Goal: Communication & Community: Answer question/provide support

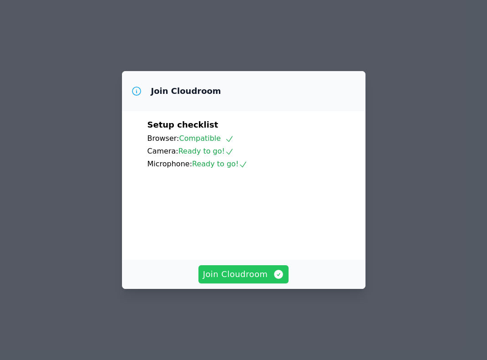
click at [244, 280] on span "Join Cloudroom" at bounding box center [244, 274] width 82 height 13
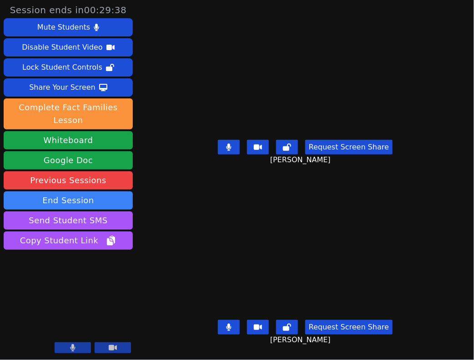
click at [237, 149] on button at bounding box center [229, 147] width 22 height 15
click at [235, 148] on button at bounding box center [229, 147] width 22 height 15
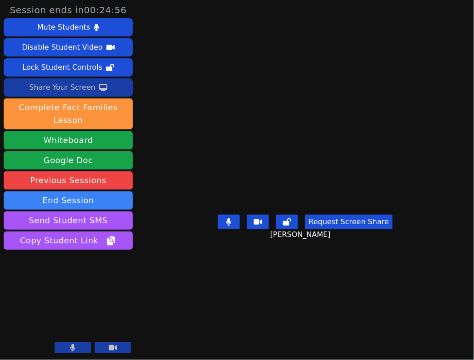
click at [83, 84] on div "Share Your Screen" at bounding box center [62, 87] width 66 height 15
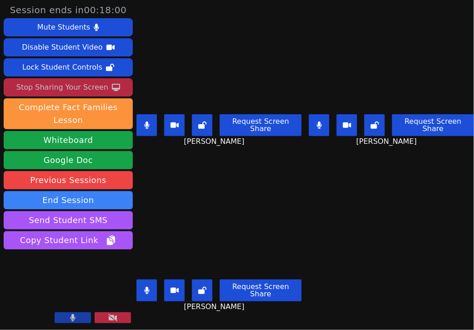
click at [153, 282] on button at bounding box center [147, 291] width 20 height 22
click at [152, 130] on button at bounding box center [147, 125] width 20 height 22
click at [155, 282] on button at bounding box center [147, 291] width 20 height 22
click at [155, 281] on button at bounding box center [147, 291] width 20 height 22
click at [145, 280] on button at bounding box center [147, 291] width 20 height 22
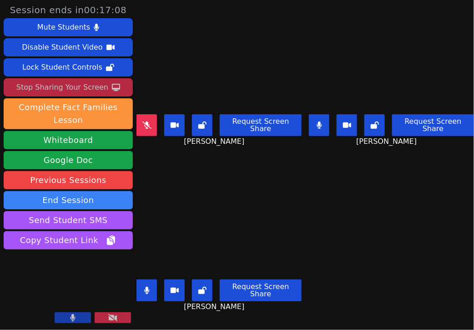
click at [151, 122] on icon at bounding box center [147, 125] width 9 height 7
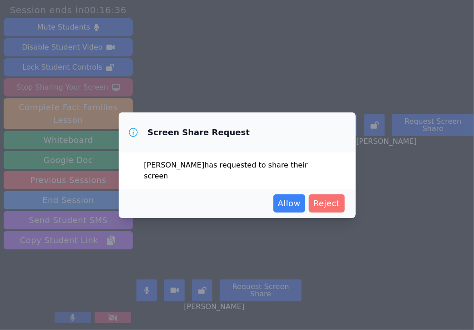
click at [324, 205] on span "Reject" at bounding box center [327, 203] width 27 height 13
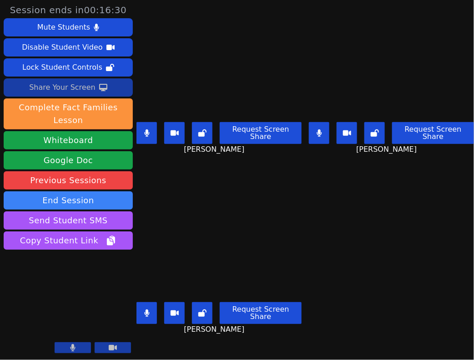
click at [73, 90] on div "Share Your Screen" at bounding box center [62, 87] width 66 height 15
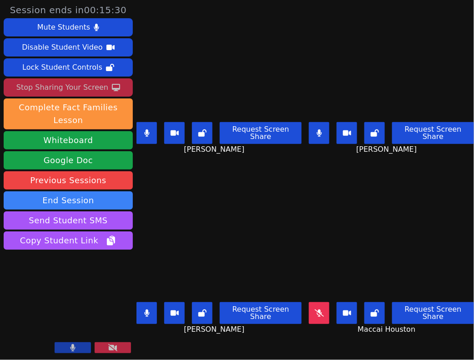
click at [150, 130] on button at bounding box center [147, 133] width 20 height 22
click at [154, 309] on button at bounding box center [147, 313] width 20 height 22
click at [324, 128] on button at bounding box center [319, 133] width 20 height 22
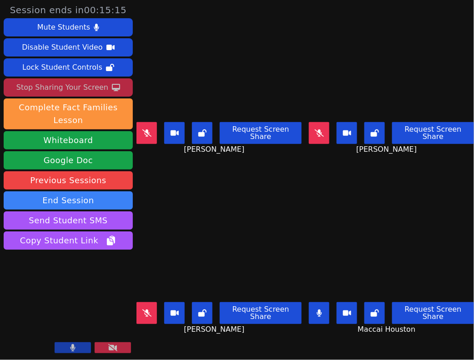
click at [322, 130] on button at bounding box center [319, 133] width 20 height 22
click at [151, 134] on button at bounding box center [147, 133] width 20 height 22
click at [148, 309] on icon at bounding box center [147, 312] width 9 height 7
click at [153, 133] on button at bounding box center [147, 133] width 20 height 22
click at [155, 308] on button at bounding box center [147, 313] width 20 height 22
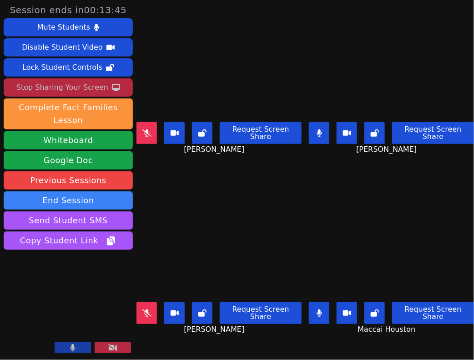
click at [315, 309] on button at bounding box center [319, 313] width 20 height 22
drag, startPoint x: 146, startPoint y: 126, endPoint x: 150, endPoint y: 134, distance: 9.6
click at [146, 129] on icon at bounding box center [147, 132] width 9 height 7
click at [144, 309] on icon at bounding box center [147, 312] width 9 height 7
click at [316, 309] on icon at bounding box center [319, 312] width 9 height 7
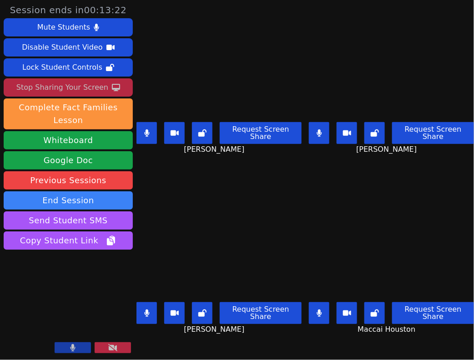
click at [148, 129] on icon at bounding box center [146, 132] width 5 height 7
click at [319, 131] on button at bounding box center [319, 133] width 20 height 22
click at [320, 132] on icon at bounding box center [319, 132] width 9 height 7
click at [149, 133] on icon at bounding box center [147, 132] width 9 height 7
click at [153, 130] on button at bounding box center [147, 133] width 20 height 22
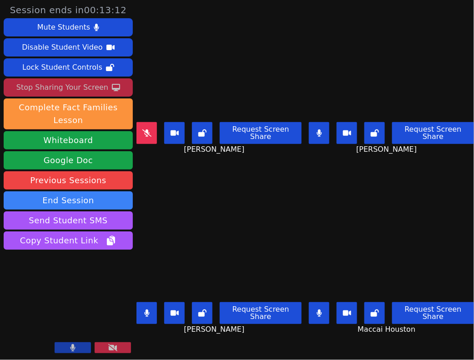
click at [145, 309] on icon at bounding box center [146, 312] width 5 height 7
click at [317, 134] on button at bounding box center [319, 133] width 20 height 22
click at [322, 303] on button at bounding box center [319, 313] width 20 height 22
click at [155, 135] on button at bounding box center [147, 133] width 20 height 22
click at [315, 131] on icon at bounding box center [319, 132] width 9 height 7
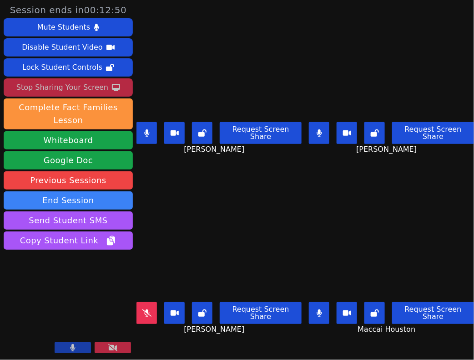
click at [153, 302] on button at bounding box center [147, 313] width 20 height 22
click at [312, 133] on button at bounding box center [319, 133] width 20 height 22
click at [153, 132] on button at bounding box center [147, 133] width 20 height 22
click at [145, 309] on icon at bounding box center [146, 312] width 5 height 7
click at [317, 309] on icon at bounding box center [319, 312] width 5 height 7
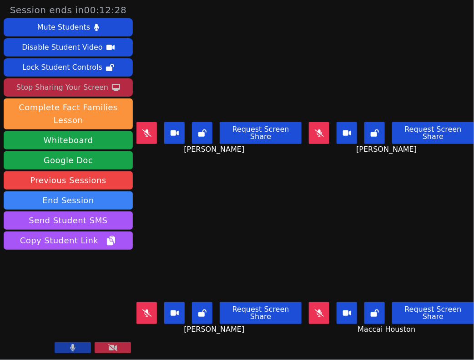
click at [71, 91] on div "Stop Sharing Your Screen" at bounding box center [62, 87] width 92 height 15
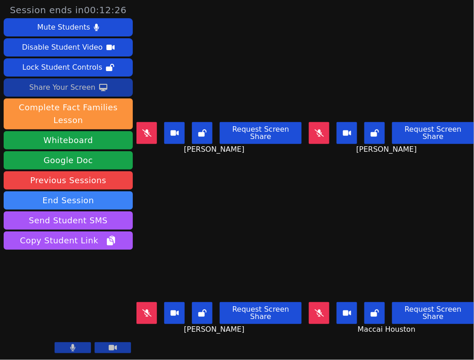
click at [78, 89] on div "Share Your Screen" at bounding box center [62, 87] width 66 height 15
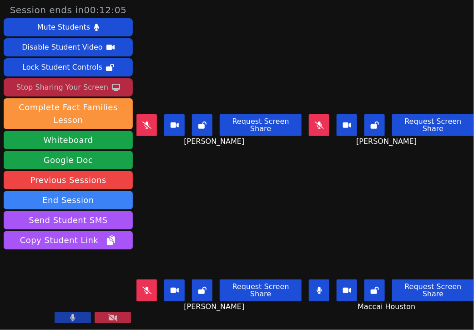
click at [152, 280] on button at bounding box center [147, 291] width 20 height 22
click at [315, 122] on icon at bounding box center [319, 125] width 9 height 7
click at [317, 122] on icon at bounding box center [319, 125] width 5 height 7
click at [321, 287] on button at bounding box center [319, 291] width 20 height 22
click at [143, 280] on button at bounding box center [147, 291] width 20 height 22
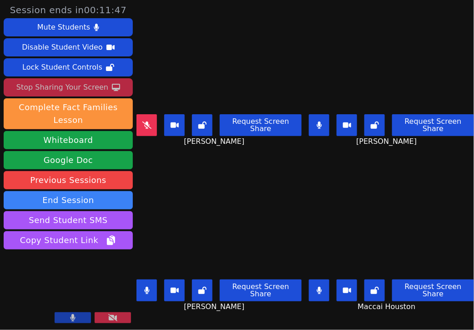
click at [150, 285] on button at bounding box center [147, 291] width 20 height 22
click at [147, 125] on icon at bounding box center [147, 125] width 9 height 7
click at [320, 287] on button at bounding box center [319, 291] width 20 height 22
click at [148, 126] on button at bounding box center [147, 125] width 20 height 22
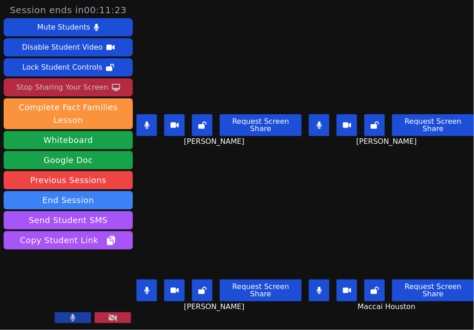
click at [154, 280] on button at bounding box center [147, 291] width 20 height 22
click at [321, 280] on button at bounding box center [319, 291] width 20 height 22
click at [148, 122] on icon at bounding box center [146, 125] width 5 height 7
click at [149, 287] on icon at bounding box center [146, 290] width 5 height 7
click at [150, 123] on icon at bounding box center [147, 125] width 9 height 7
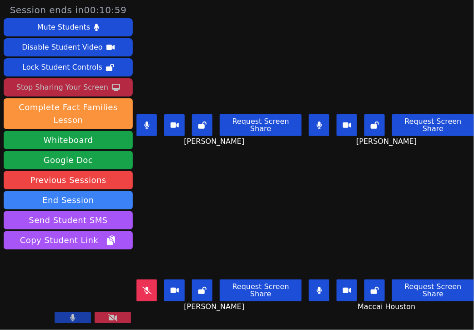
click at [151, 123] on button at bounding box center [147, 125] width 20 height 22
click at [317, 287] on icon at bounding box center [319, 290] width 5 height 7
click at [153, 281] on button at bounding box center [147, 291] width 20 height 22
click at [147, 124] on icon at bounding box center [147, 125] width 9 height 7
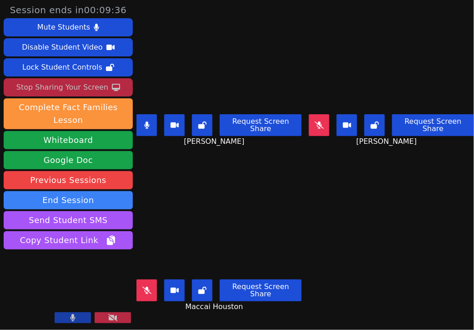
click at [153, 284] on button at bounding box center [147, 291] width 20 height 22
click at [309, 116] on button at bounding box center [319, 125] width 20 height 22
click at [317, 122] on icon at bounding box center [319, 125] width 5 height 7
click at [316, 122] on icon at bounding box center [319, 125] width 9 height 7
click at [150, 287] on button at bounding box center [147, 291] width 20 height 22
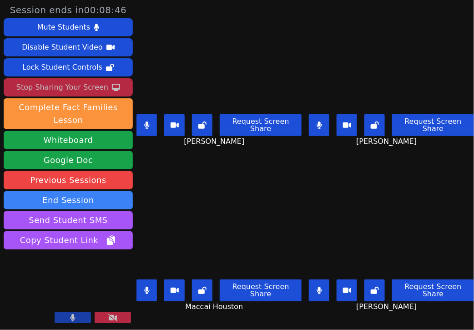
click at [146, 122] on icon at bounding box center [146, 125] width 5 height 7
click at [151, 283] on button at bounding box center [147, 291] width 20 height 22
click at [315, 127] on button at bounding box center [319, 125] width 20 height 22
click at [153, 283] on button at bounding box center [147, 291] width 20 height 22
click at [315, 290] on button at bounding box center [319, 291] width 20 height 22
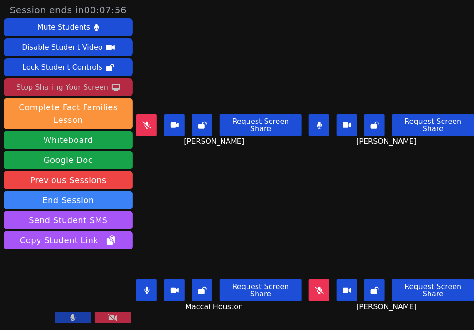
click at [146, 287] on icon at bounding box center [146, 290] width 5 height 7
click at [315, 127] on button at bounding box center [319, 125] width 20 height 22
click at [147, 287] on button at bounding box center [147, 291] width 20 height 22
click at [142, 281] on button at bounding box center [147, 291] width 20 height 22
click at [320, 120] on button at bounding box center [319, 125] width 20 height 22
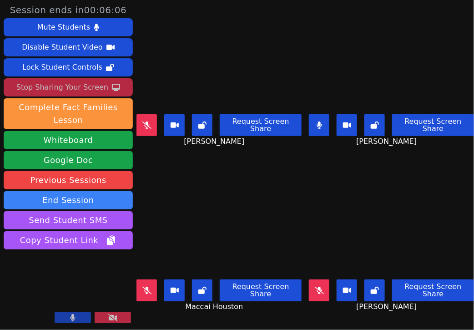
click at [317, 122] on icon at bounding box center [319, 125] width 5 height 7
click at [320, 128] on button at bounding box center [319, 125] width 20 height 22
click at [316, 287] on icon at bounding box center [319, 290] width 9 height 7
click at [321, 286] on button at bounding box center [319, 291] width 20 height 22
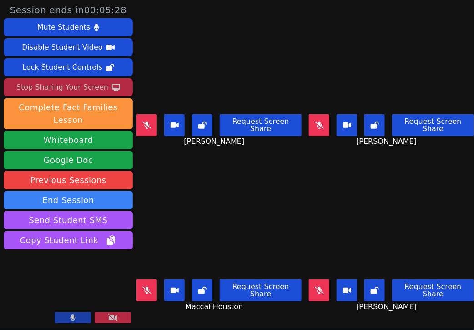
click at [151, 125] on icon at bounding box center [147, 125] width 9 height 7
click at [317, 287] on icon at bounding box center [319, 290] width 9 height 7
click at [317, 287] on icon at bounding box center [319, 290] width 5 height 7
drag, startPoint x: 146, startPoint y: 275, endPoint x: 153, endPoint y: 278, distance: 7.7
click at [146, 280] on button at bounding box center [147, 291] width 20 height 22
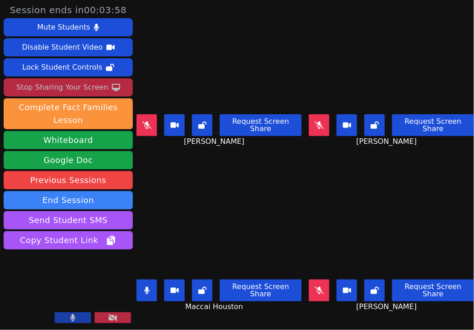
click at [317, 127] on button at bounding box center [319, 125] width 20 height 22
click at [146, 287] on icon at bounding box center [146, 290] width 5 height 7
click at [313, 126] on button at bounding box center [319, 125] width 20 height 22
click at [154, 288] on button at bounding box center [147, 291] width 20 height 22
click at [151, 286] on button at bounding box center [147, 291] width 20 height 22
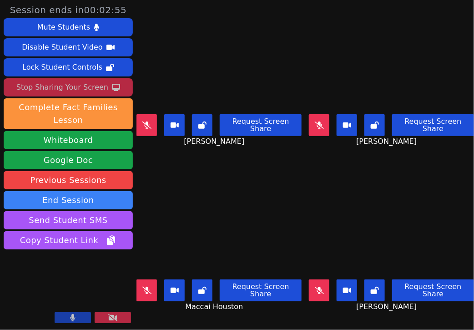
click at [309, 284] on button at bounding box center [319, 291] width 20 height 22
click at [320, 284] on button at bounding box center [319, 291] width 20 height 22
click at [321, 130] on button at bounding box center [319, 125] width 20 height 22
click at [143, 290] on button at bounding box center [147, 291] width 20 height 22
click at [151, 288] on button at bounding box center [147, 291] width 20 height 22
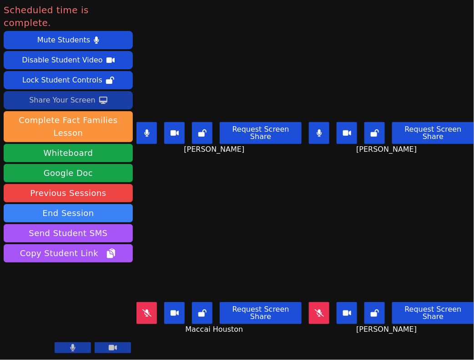
click at [319, 137] on button at bounding box center [319, 133] width 20 height 22
